Goal: Check status: Check status

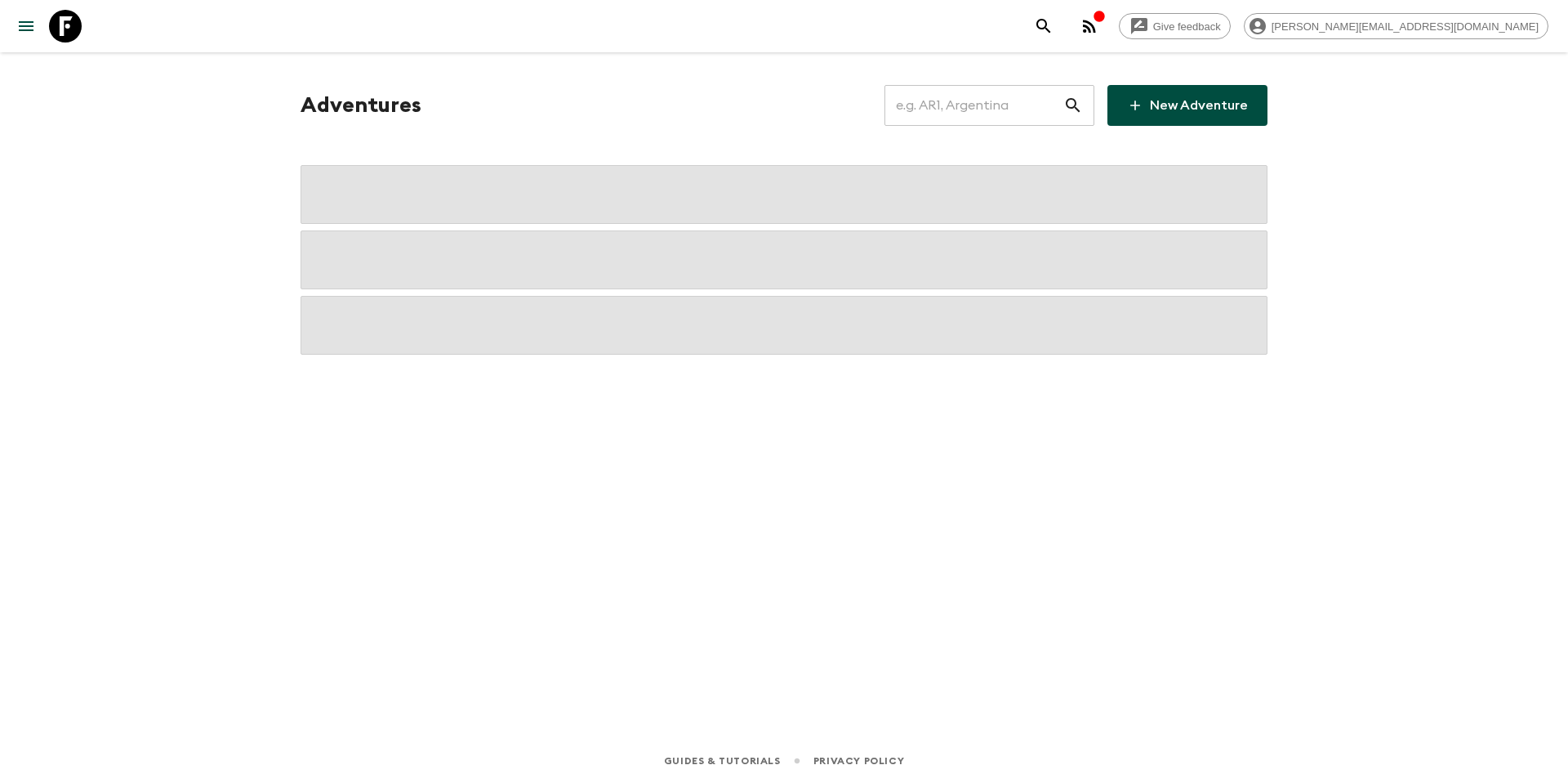
click at [994, 107] on input "text" at bounding box center [973, 105] width 179 height 46
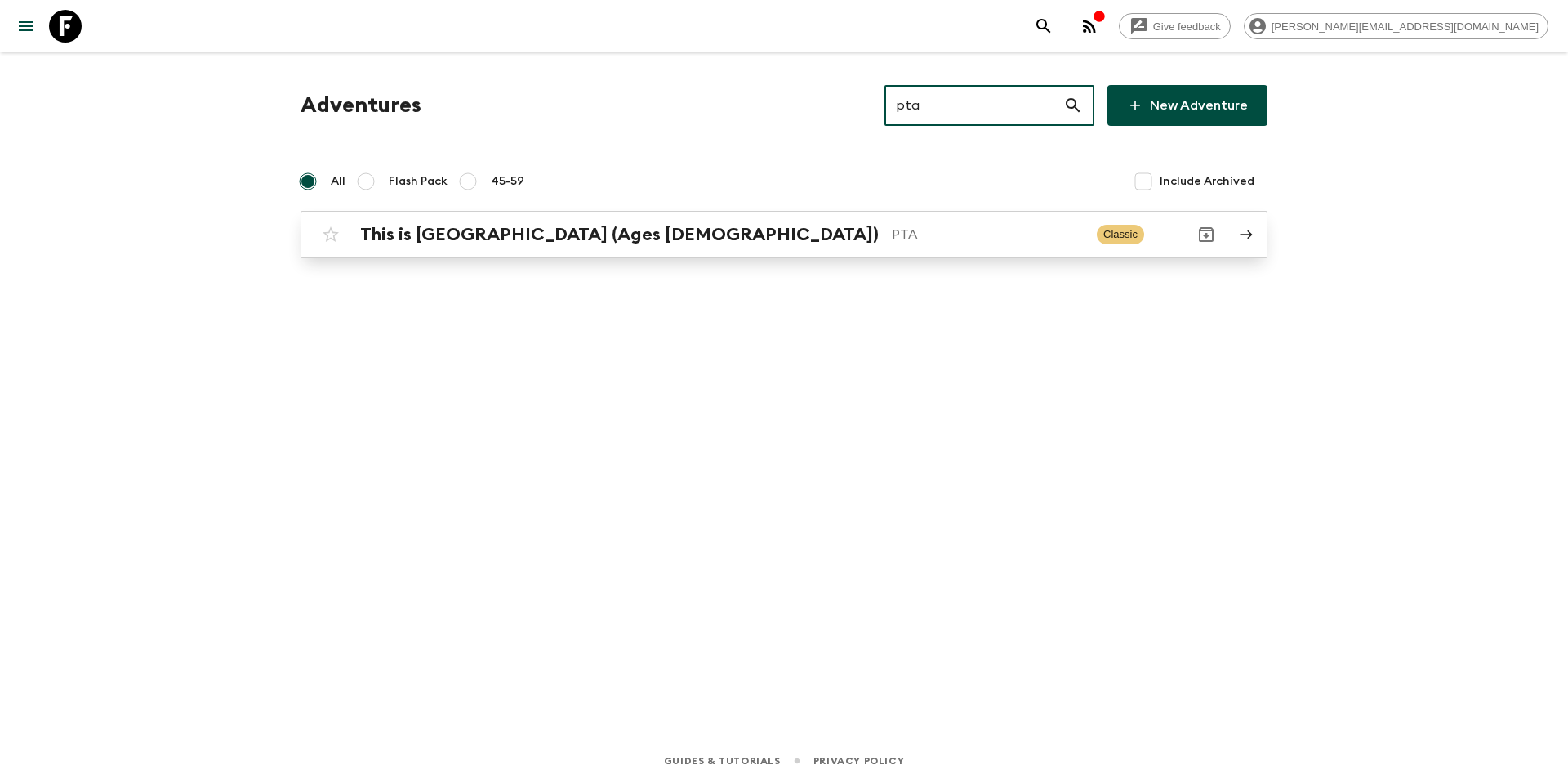
type input "pta"
click at [891, 236] on p "PTA" at bounding box center [988, 235] width 192 height 20
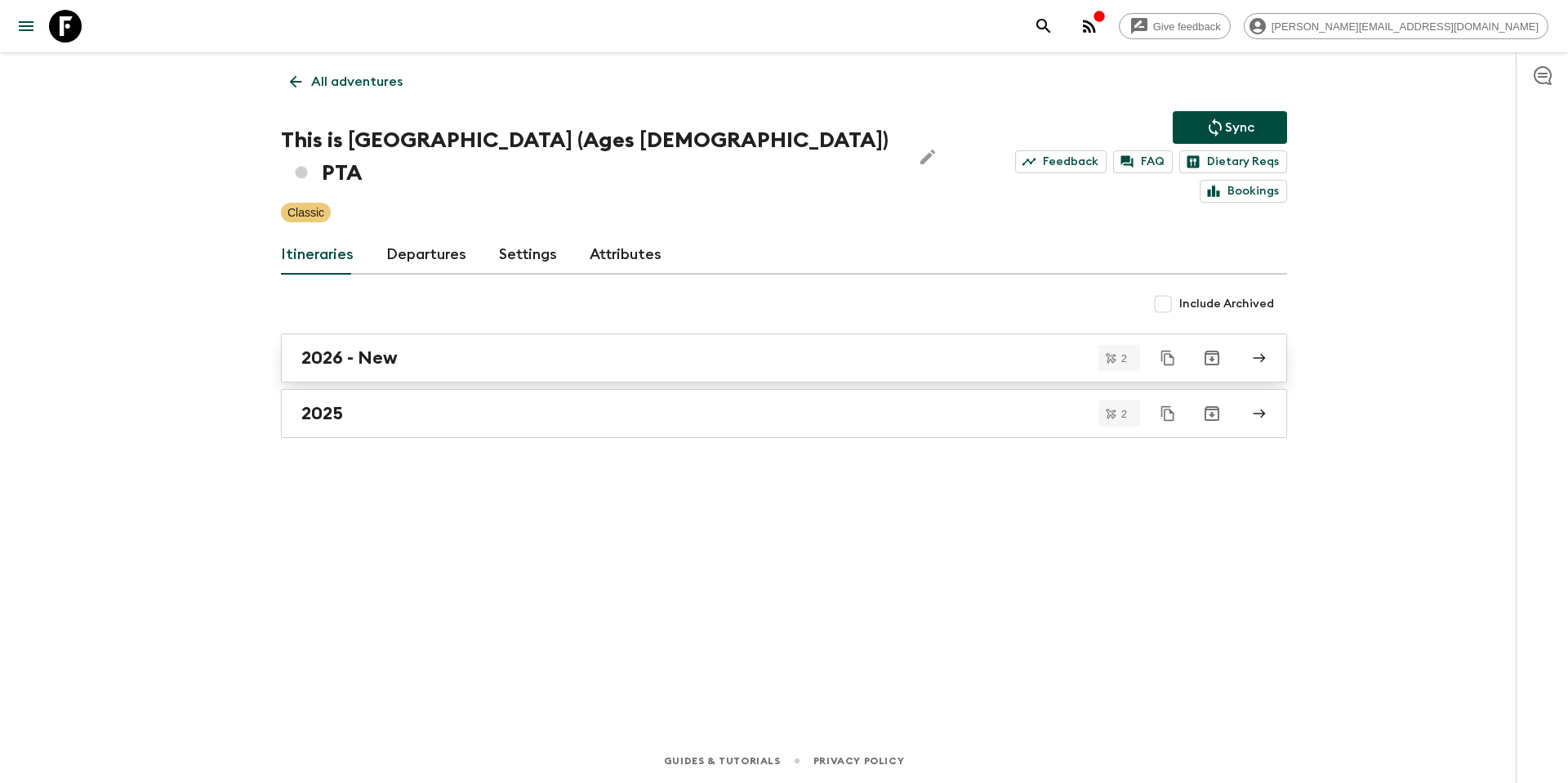
click at [406, 347] on div "2026 - New" at bounding box center [768, 358] width 935 height 22
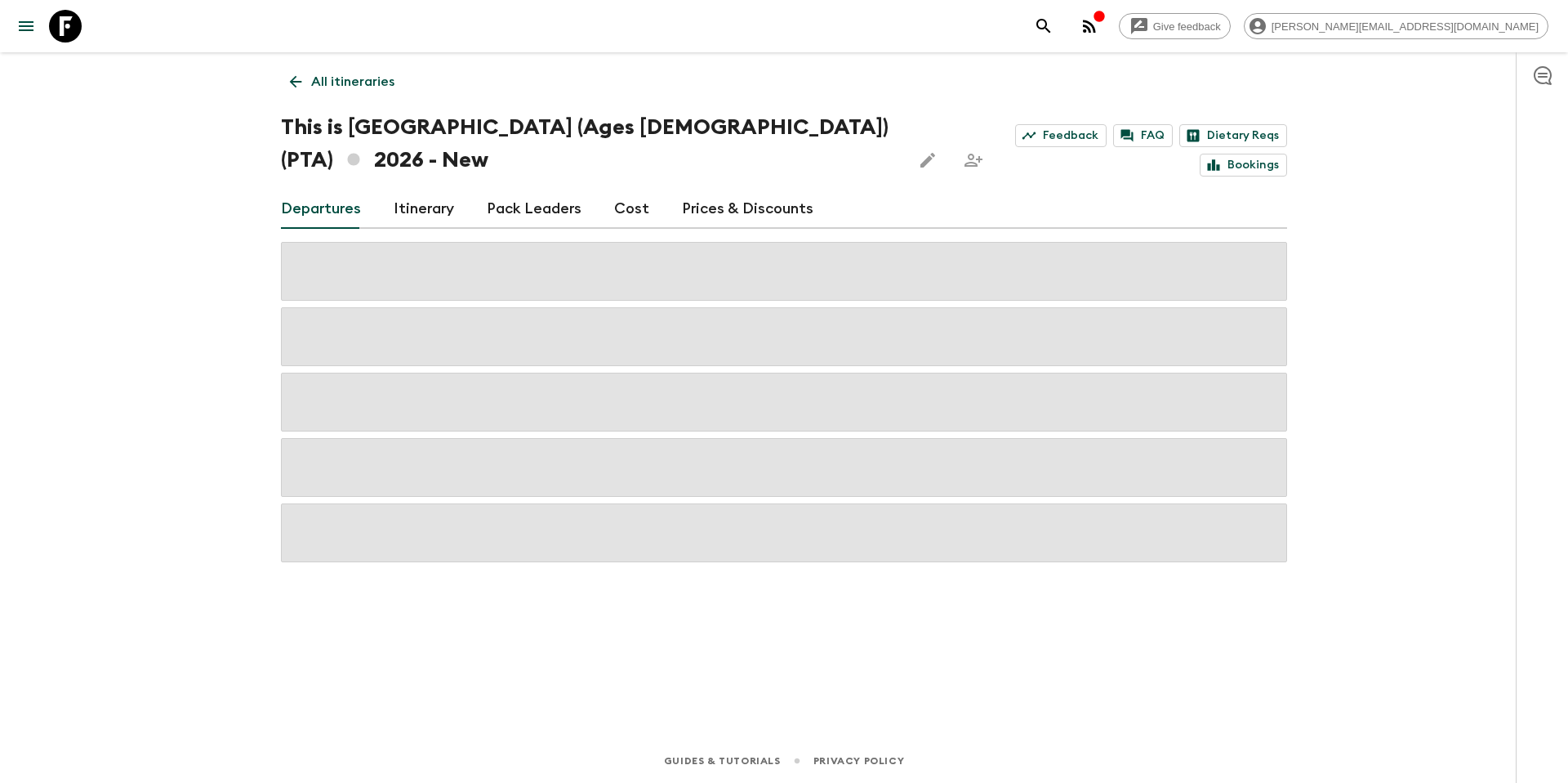
click at [340, 86] on p "All itineraries" at bounding box center [352, 82] width 84 height 20
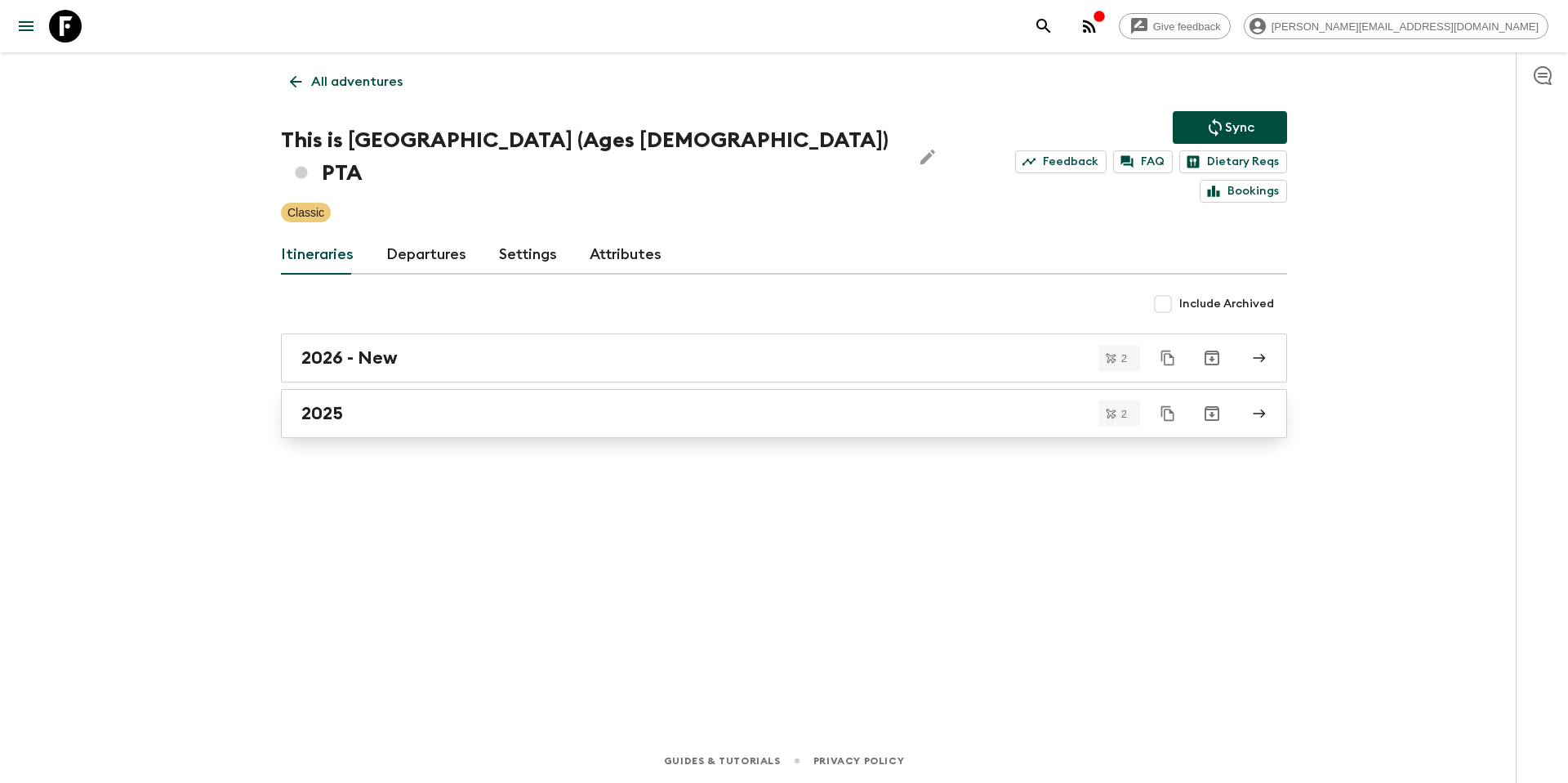
click at [411, 403] on div "2025" at bounding box center [768, 414] width 935 height 22
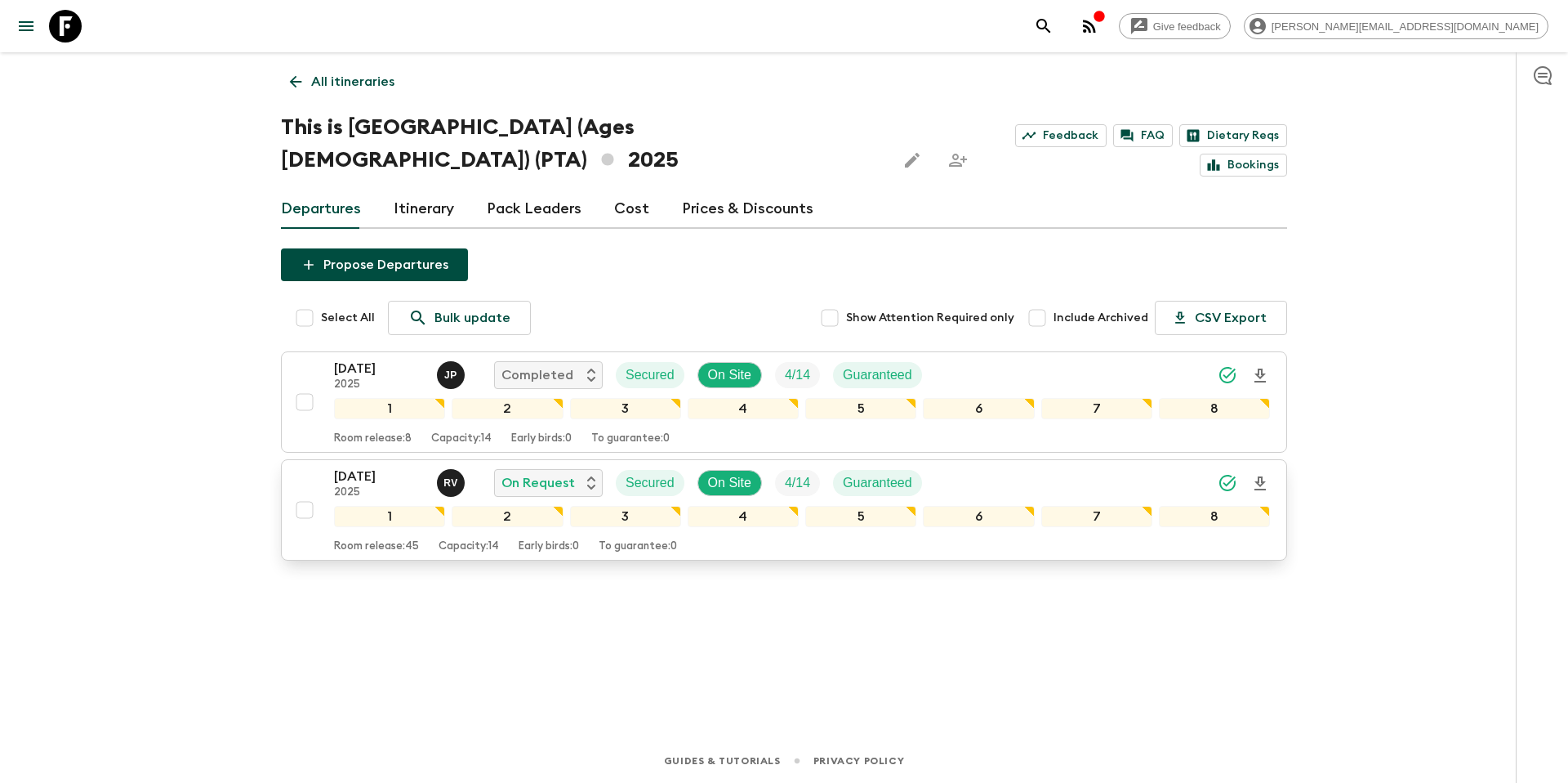
click at [995, 467] on div "[DATE] 2025 R V On Request Secured On Site 4 / 14 Guaranteed" at bounding box center [802, 483] width 935 height 32
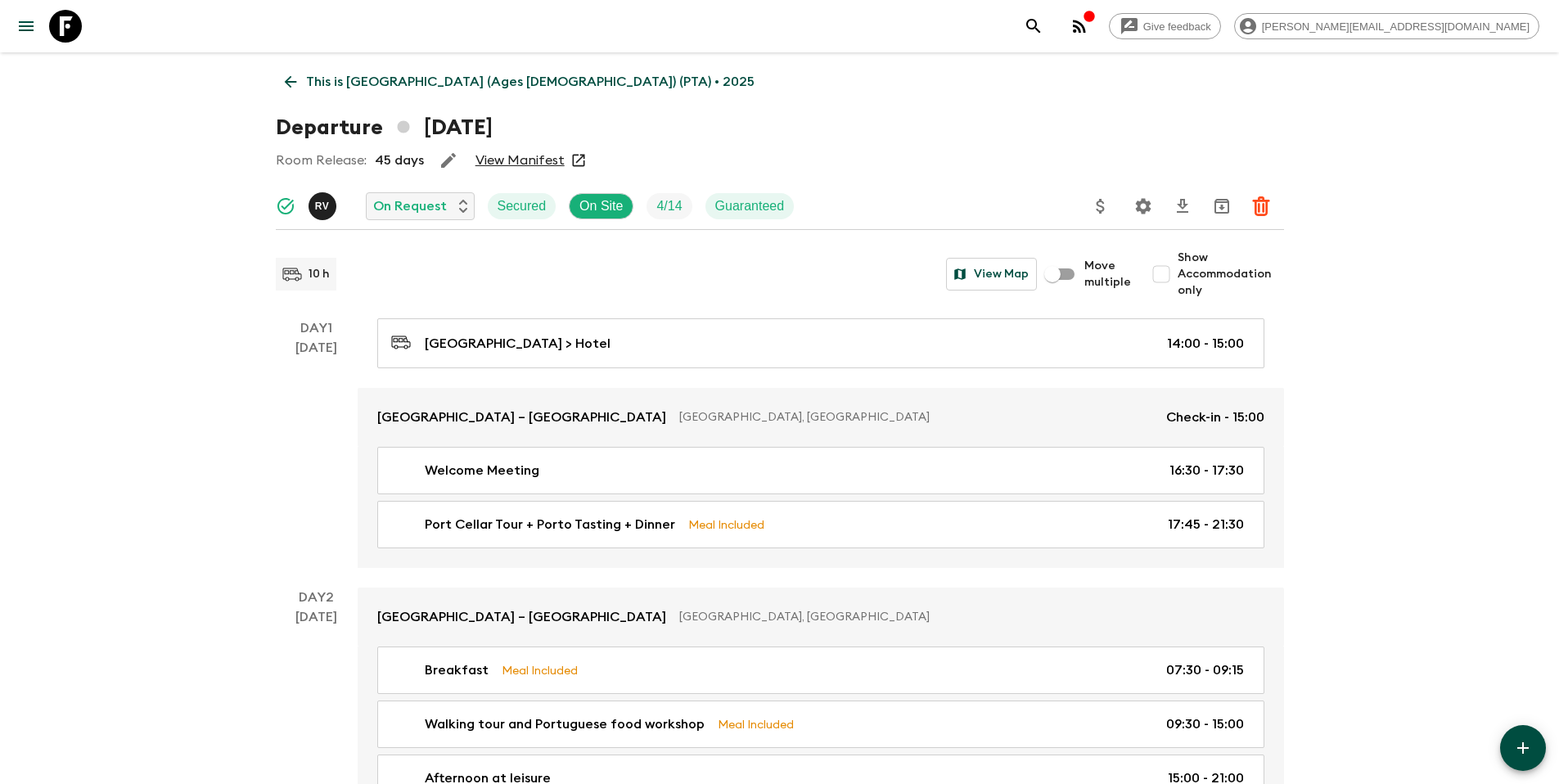
click at [526, 164] on link "View Manifest" at bounding box center [520, 160] width 89 height 16
